Goal: Find specific page/section: Find specific page/section

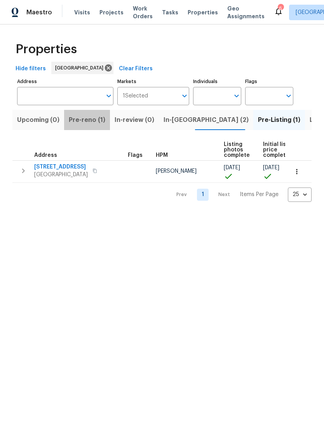
click at [87, 124] on span "Pre-reno (1)" at bounding box center [87, 120] width 37 height 11
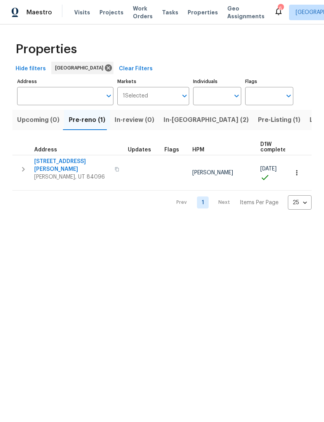
click at [40, 123] on span "Upcoming (0)" at bounding box center [38, 120] width 42 height 11
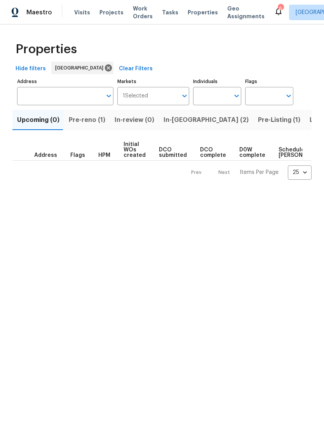
click at [79, 14] on span "Visits" at bounding box center [82, 13] width 16 height 8
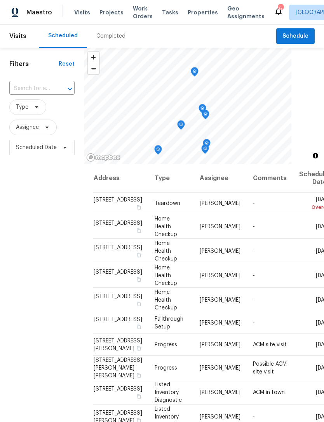
click at [0, 0] on icon at bounding box center [0, 0] width 0 height 0
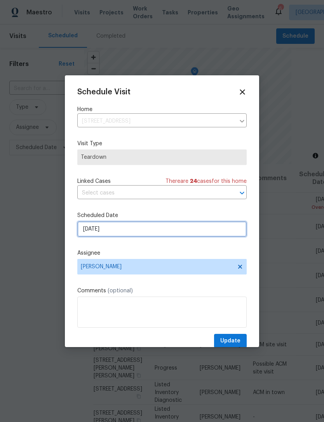
click at [121, 230] on input "[DATE]" at bounding box center [161, 229] width 169 height 16
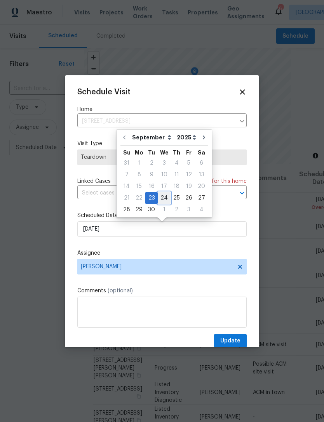
click at [165, 199] on div "24" at bounding box center [164, 198] width 13 height 11
type input "[DATE]"
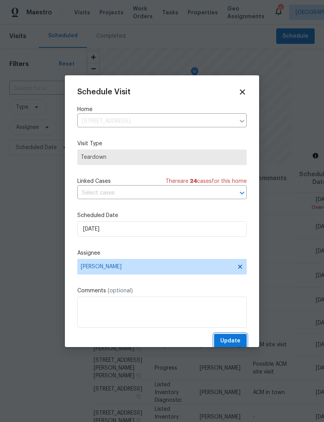
click at [229, 342] on span "Update" at bounding box center [230, 341] width 20 height 10
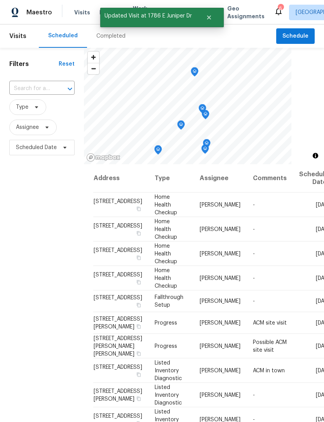
click at [198, 179] on th "Assignee" at bounding box center [219, 178] width 53 height 28
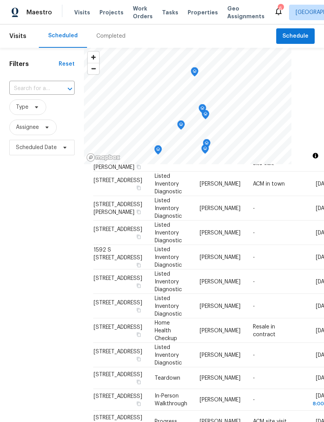
scroll to position [317, 0]
click at [196, 12] on span "Properties" at bounding box center [203, 13] width 30 height 8
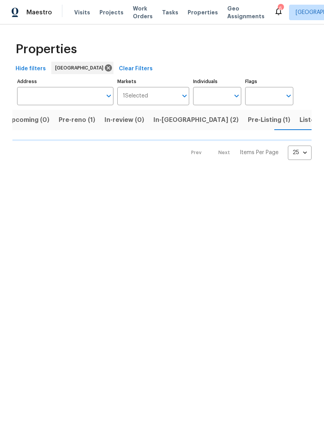
scroll to position [0, 11]
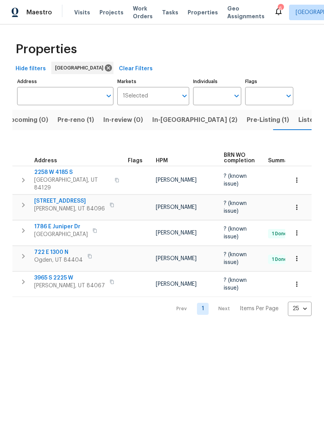
click at [31, 118] on span "Upcoming (0)" at bounding box center [27, 120] width 42 height 11
